Goal: Task Accomplishment & Management: Use online tool/utility

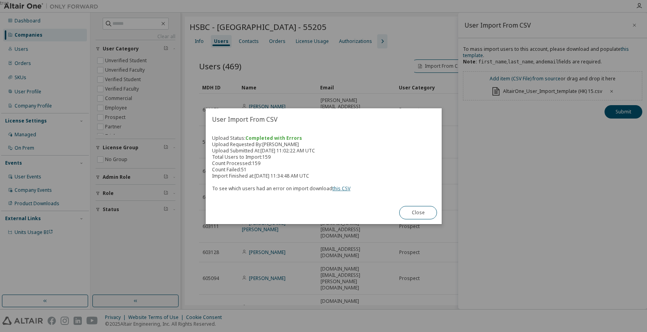
click at [339, 189] on link "this CSV" at bounding box center [341, 188] width 18 height 7
click at [420, 213] on button "Close" at bounding box center [418, 212] width 38 height 13
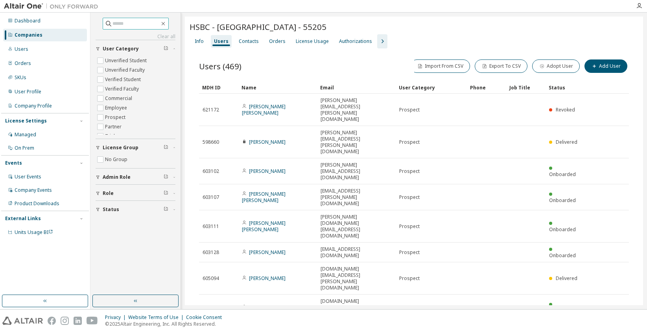
click at [123, 24] on input "text" at bounding box center [135, 24] width 47 height 8
type input "****"
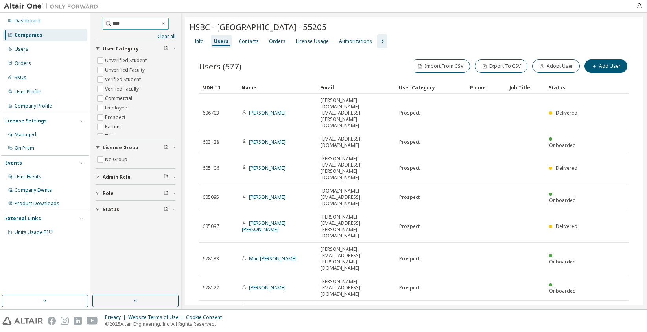
click at [129, 26] on input "****" at bounding box center [135, 24] width 47 height 8
click at [45, 31] on div "Companies" at bounding box center [45, 35] width 84 height 13
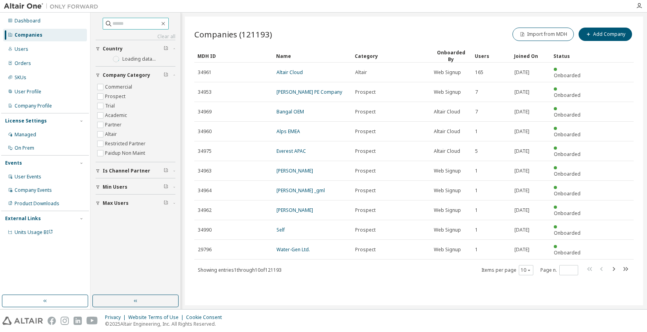
click at [135, 23] on input "text" at bounding box center [135, 24] width 47 height 8
type input "****"
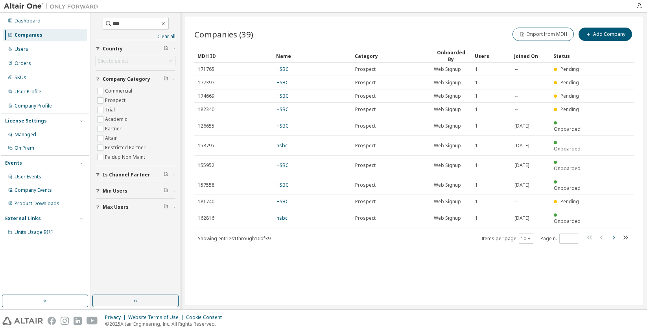
click at [613, 232] on icon "button" at bounding box center [613, 236] width 9 height 9
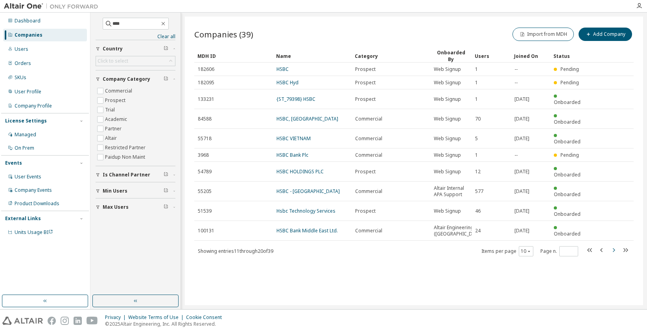
click at [613, 221] on tr "100131 HSBC Bank Middle East Ltd. Commercial Altair Engineering ([GEOGRAPHIC_DA…" at bounding box center [413, 231] width 439 height 20
click at [613, 245] on icon "button" at bounding box center [613, 249] width 9 height 9
type input "*"
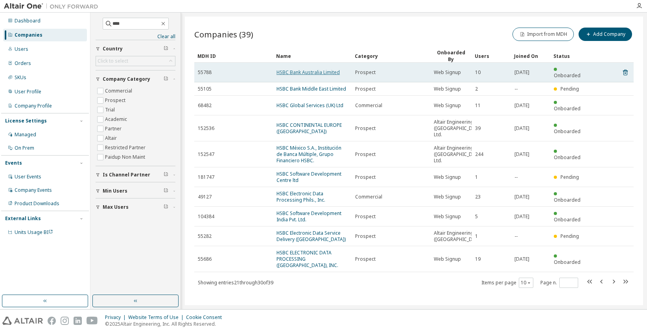
click at [313, 69] on link "HSBC Bank Australia Limited" at bounding box center [307, 72] width 63 height 7
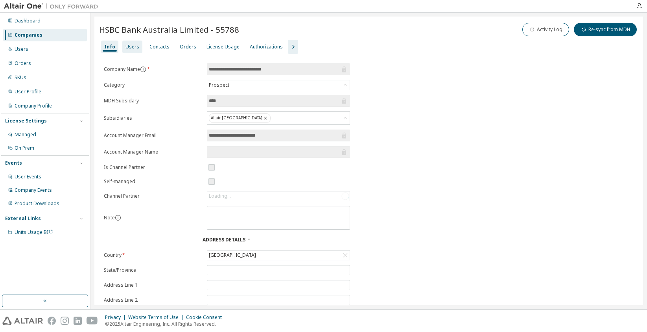
click at [133, 46] on div "Users" at bounding box center [132, 47] width 14 height 6
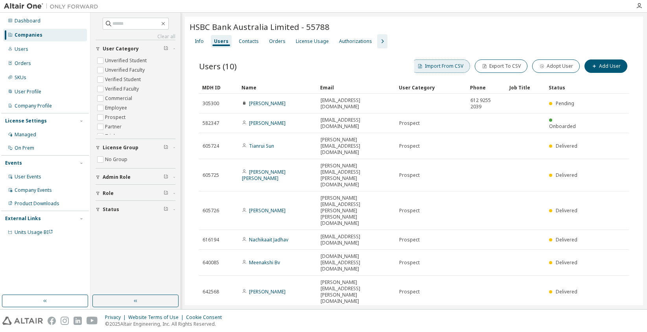
click at [454, 62] on button "Import From CSV" at bounding box center [440, 65] width 60 height 13
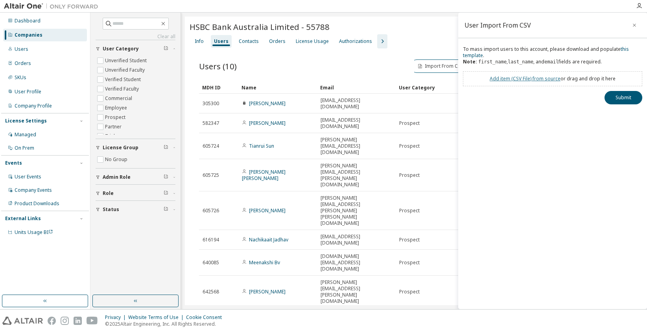
click at [525, 80] on link "Add item ( CSV File ) from source" at bounding box center [525, 78] width 71 height 7
click at [610, 111] on button "Submit" at bounding box center [623, 111] width 38 height 13
